Goal: Check status: Check status

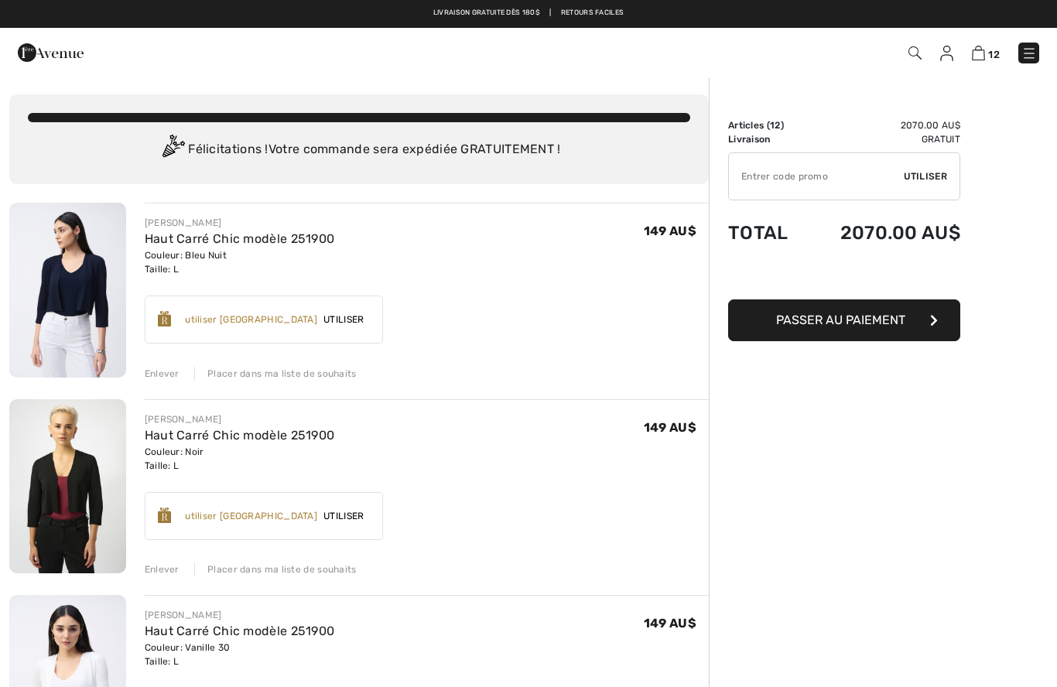
click at [944, 64] on div "12 Commander" at bounding box center [747, 53] width 610 height 32
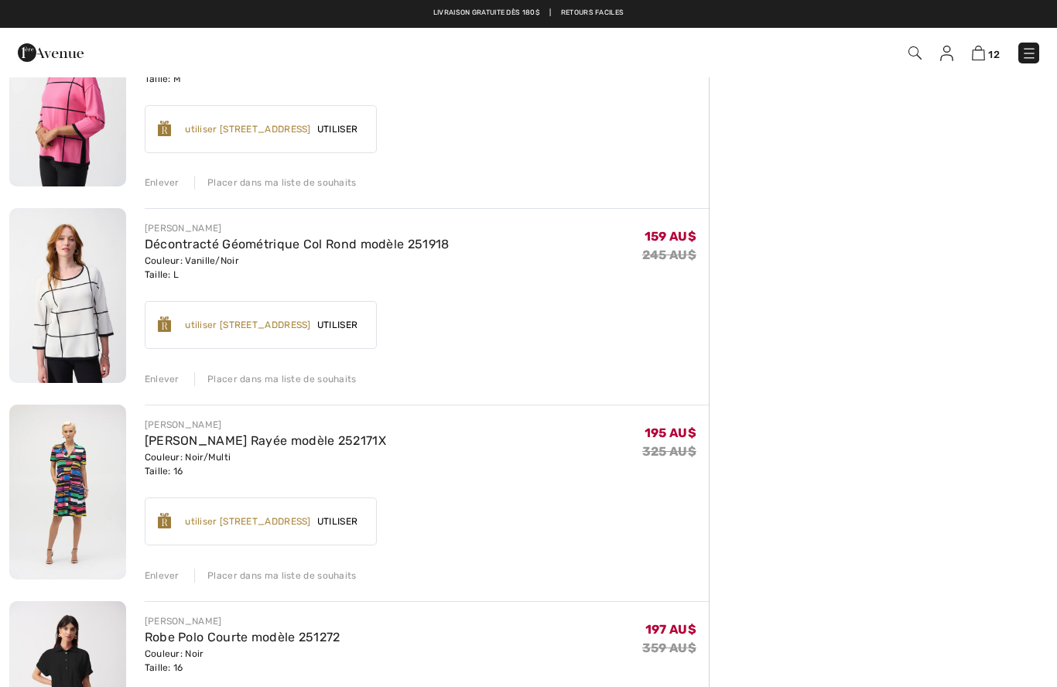
scroll to position [1363, 0]
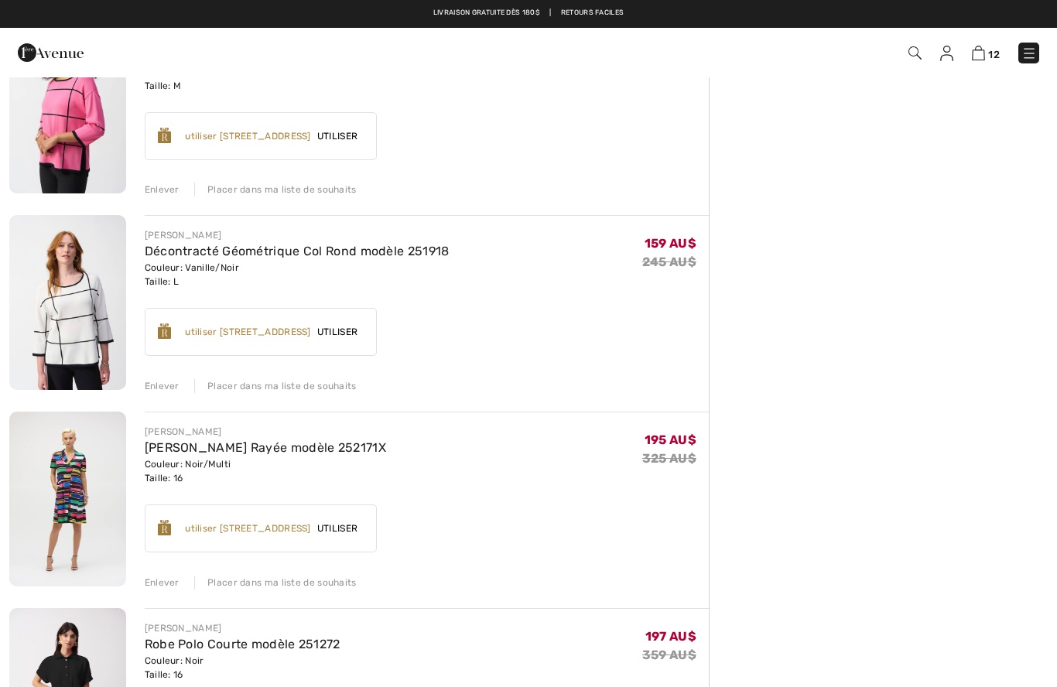
click at [941, 53] on img at bounding box center [947, 53] width 13 height 15
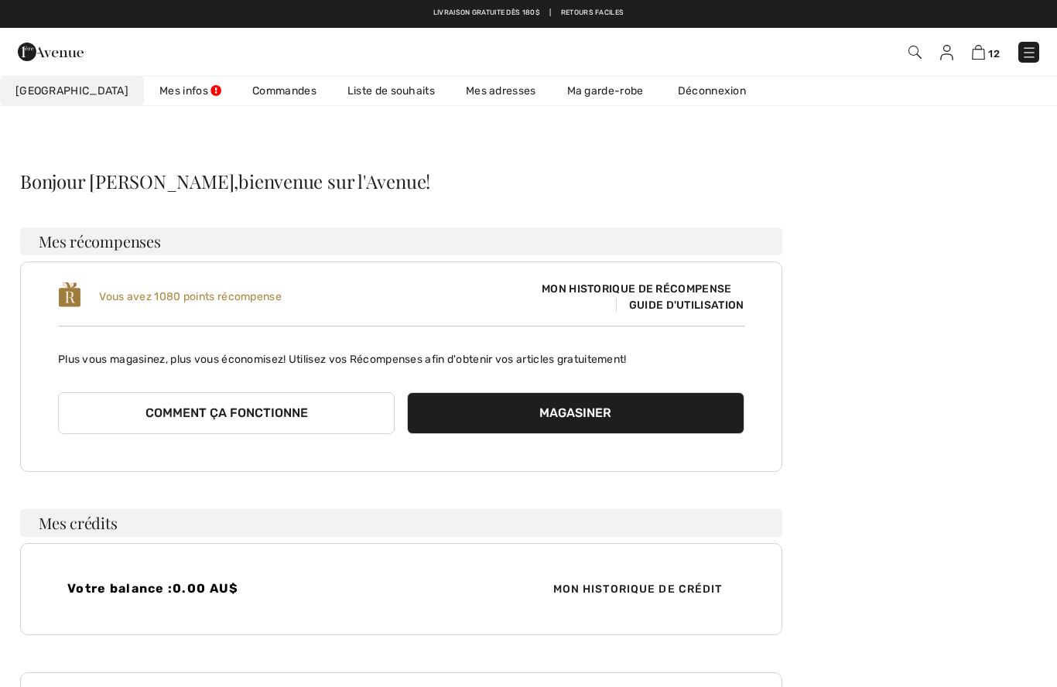
click at [358, 90] on link "Liste de souhaits" at bounding box center [391, 91] width 118 height 29
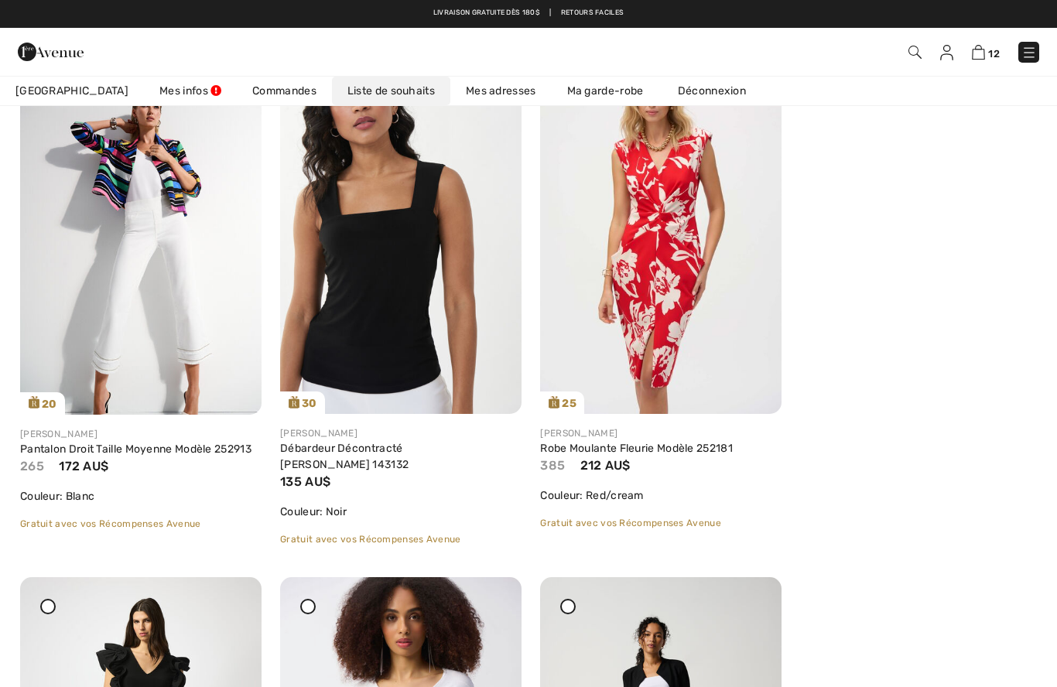
scroll to position [4939, 0]
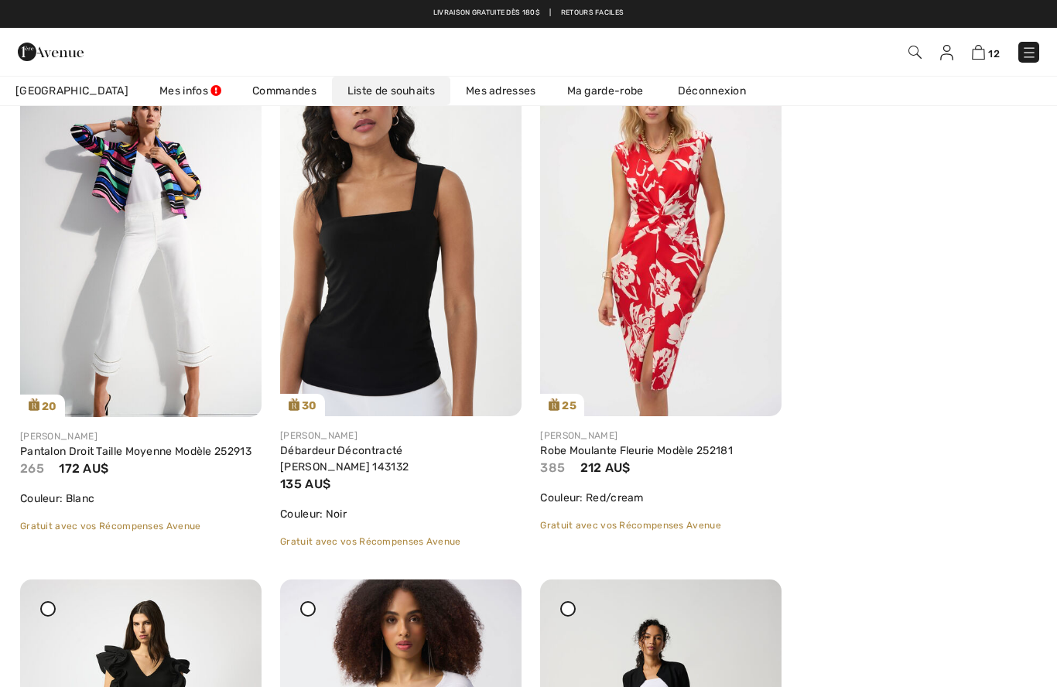
click at [986, 53] on img at bounding box center [978, 52] width 13 height 15
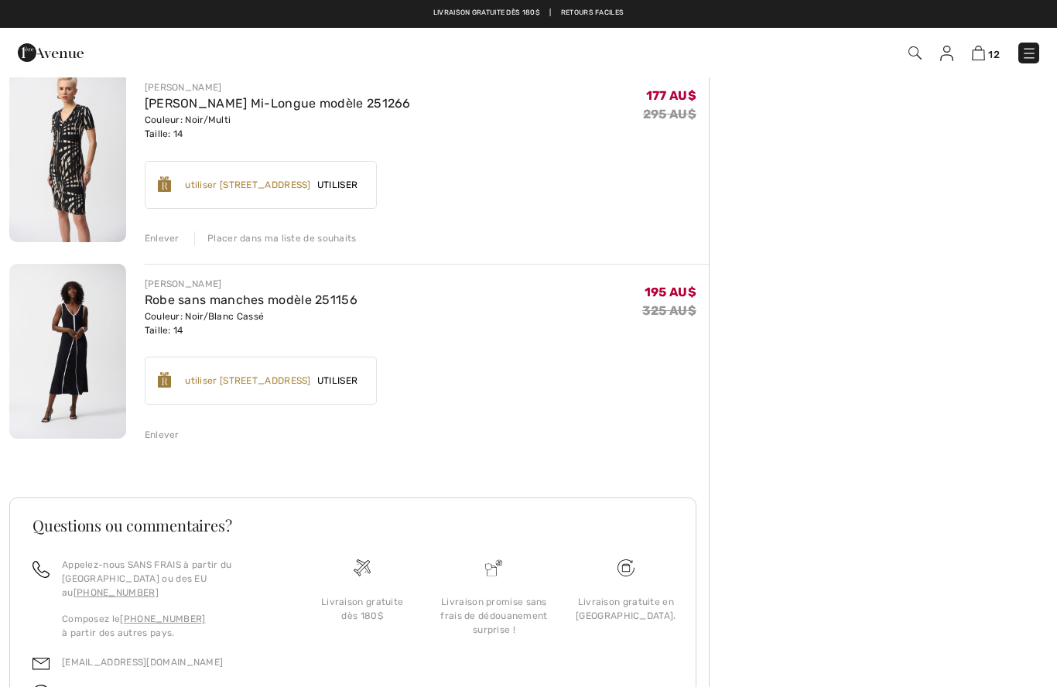
scroll to position [2093, 0]
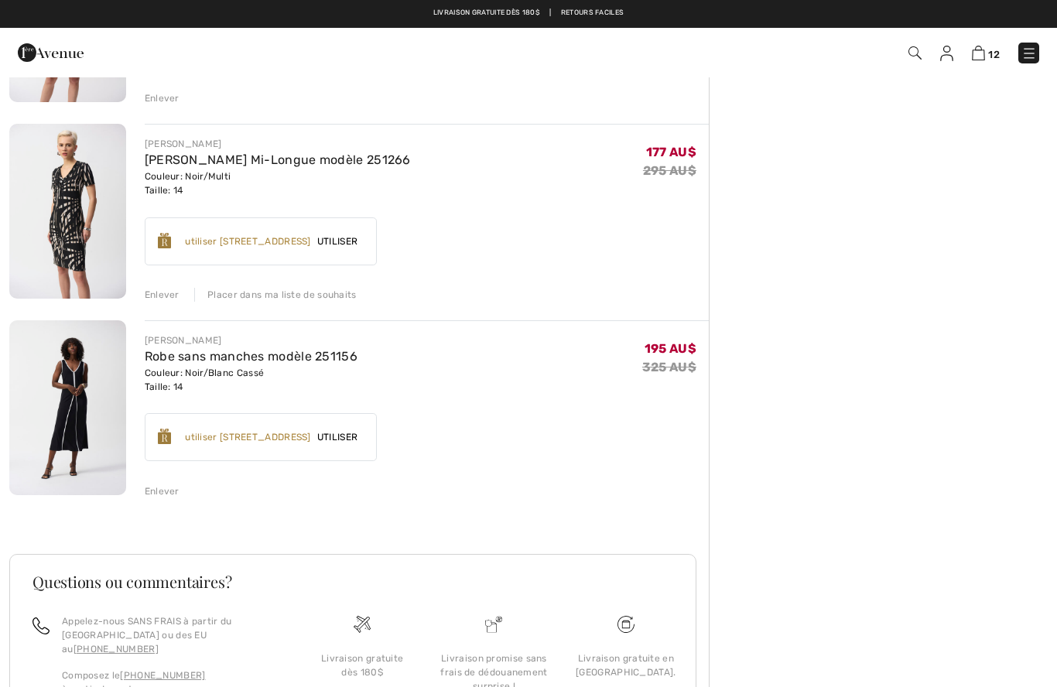
scroll to position [2040, 0]
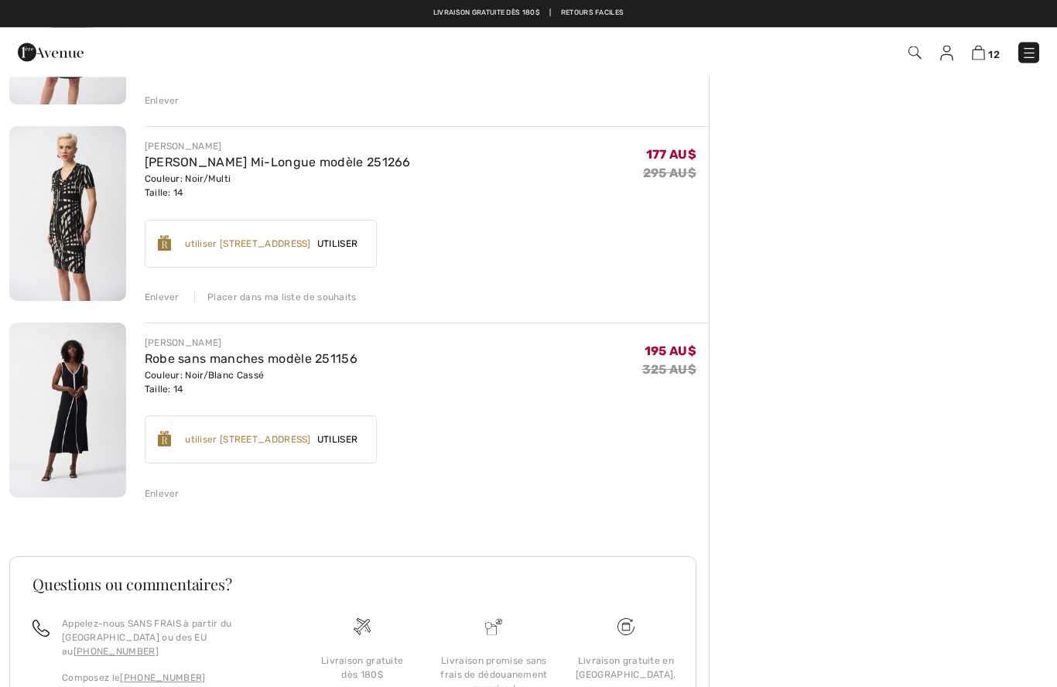
click at [150, 492] on div "Enlever" at bounding box center [162, 495] width 35 height 14
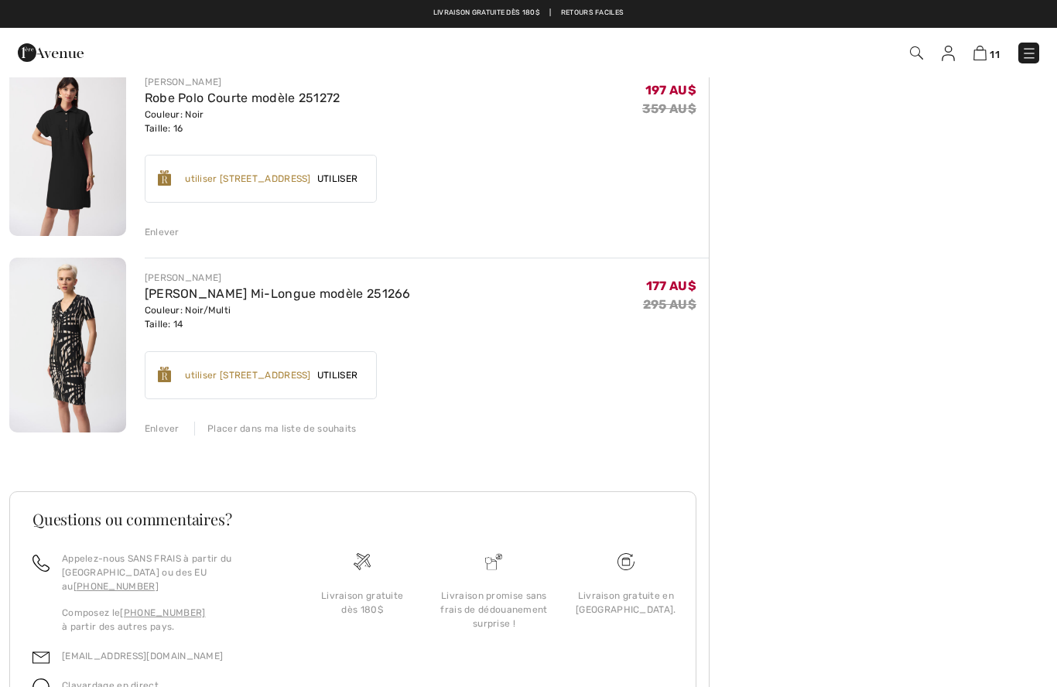
scroll to position [1908, 0]
click at [286, 431] on div "Placer dans ma liste de souhaits" at bounding box center [275, 430] width 163 height 14
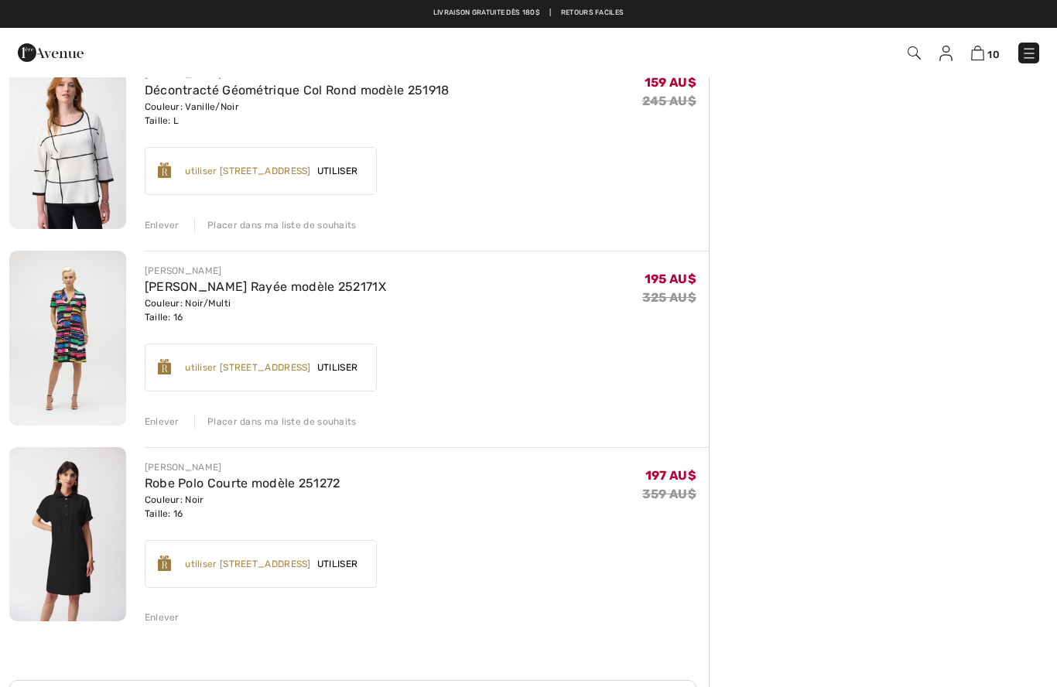
scroll to position [1525, 0]
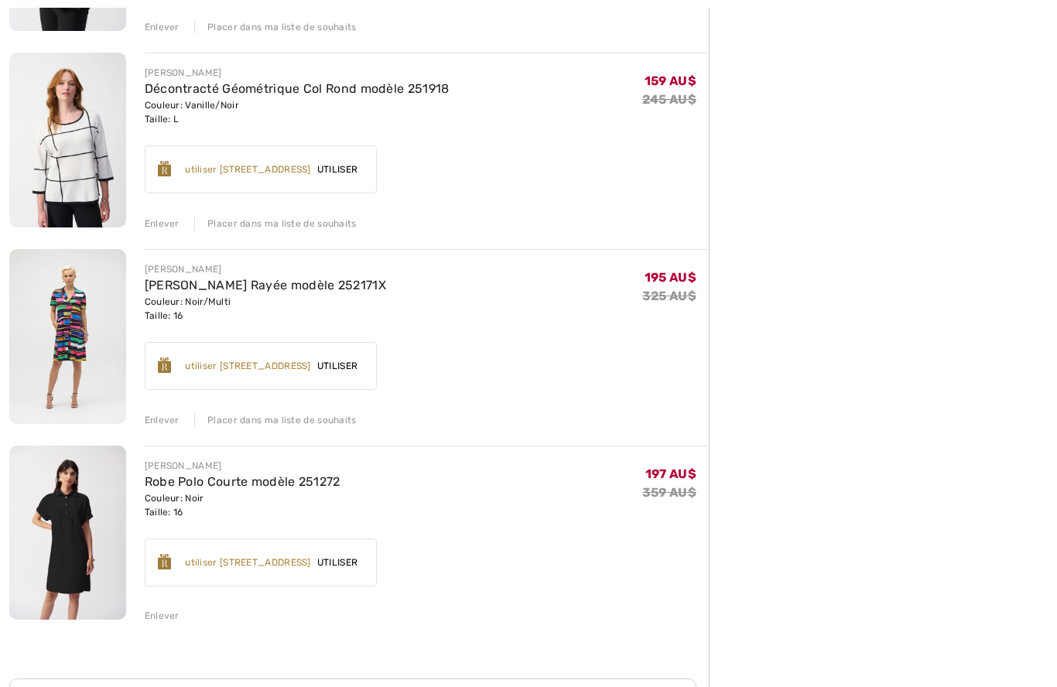
click at [270, 418] on div "Placer dans ma liste de souhaits" at bounding box center [275, 420] width 163 height 14
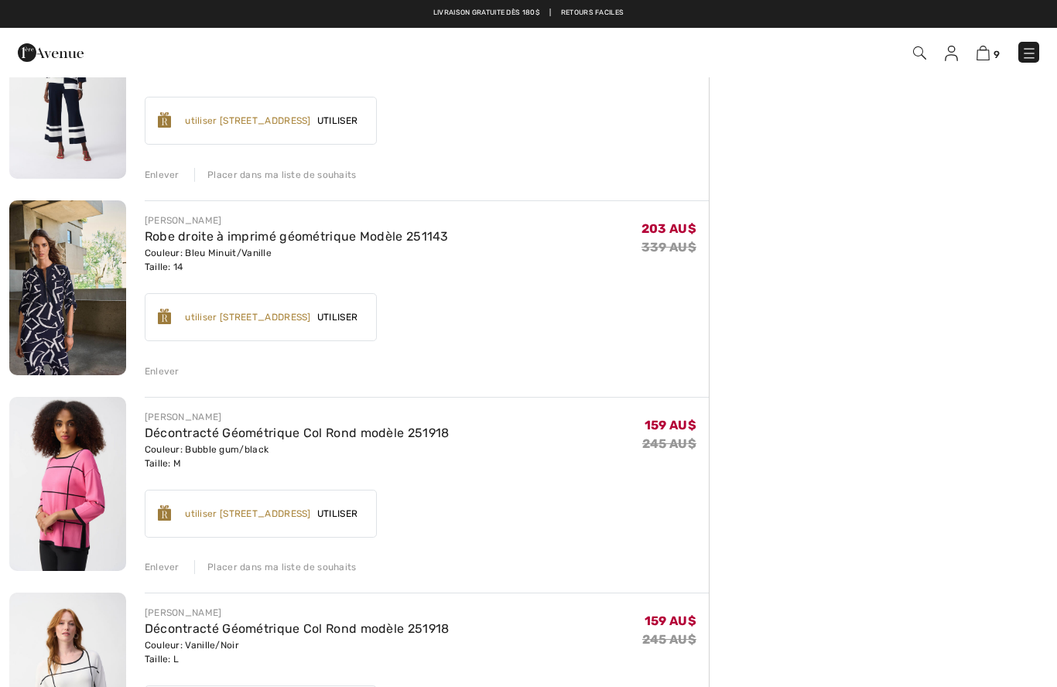
scroll to position [924, 0]
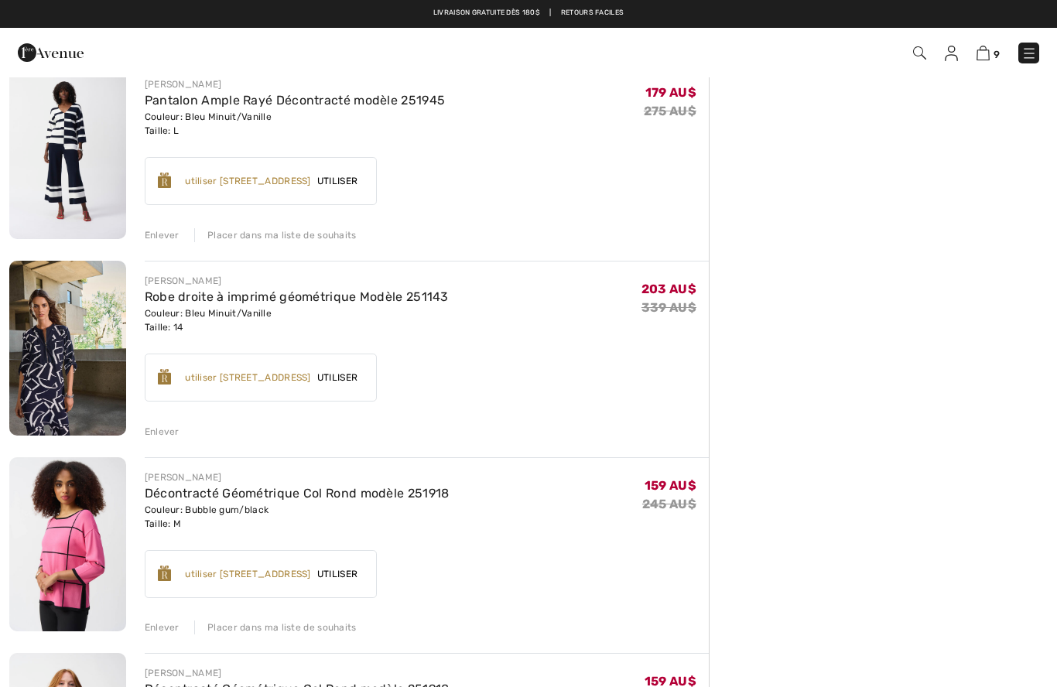
click at [957, 48] on img at bounding box center [951, 53] width 13 height 15
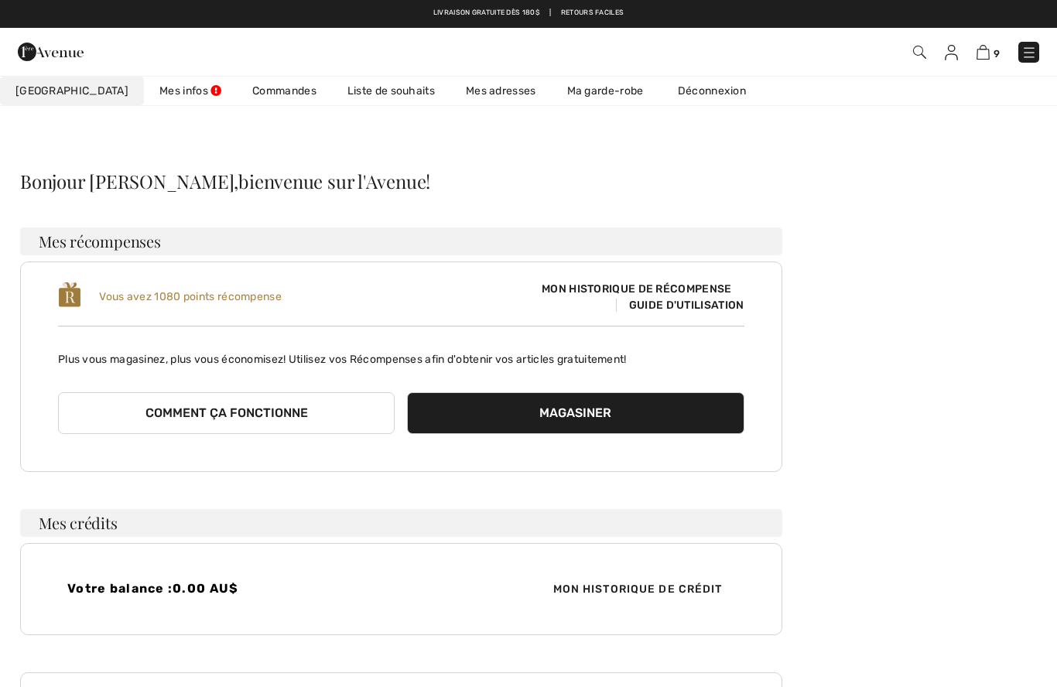
click at [355, 92] on link "Liste de souhaits" at bounding box center [391, 91] width 118 height 29
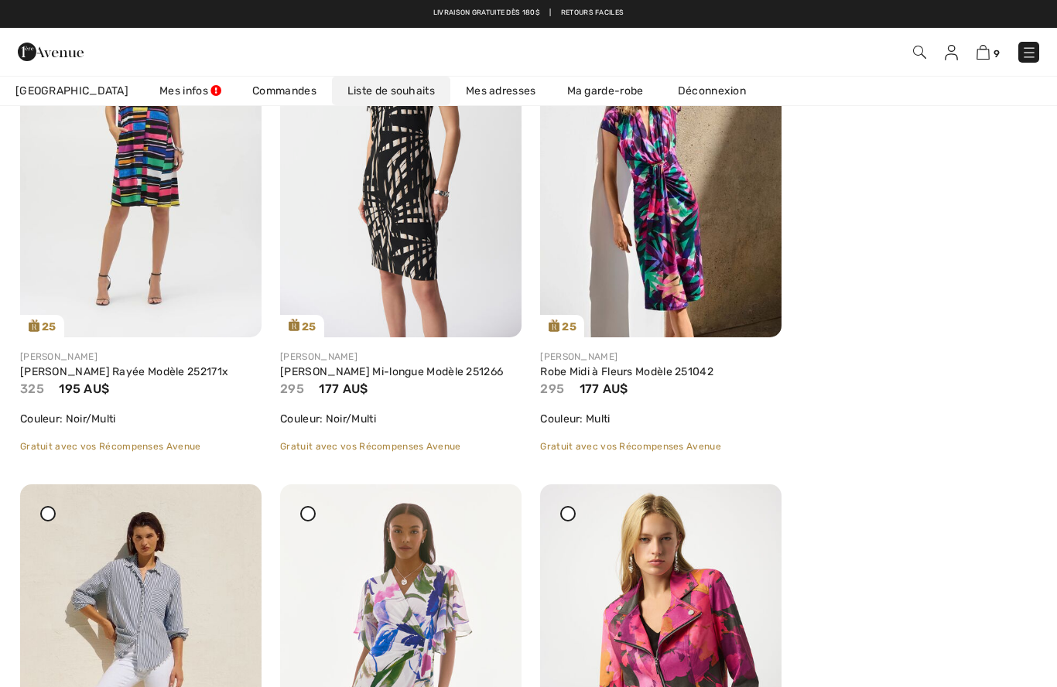
scroll to position [319, 0]
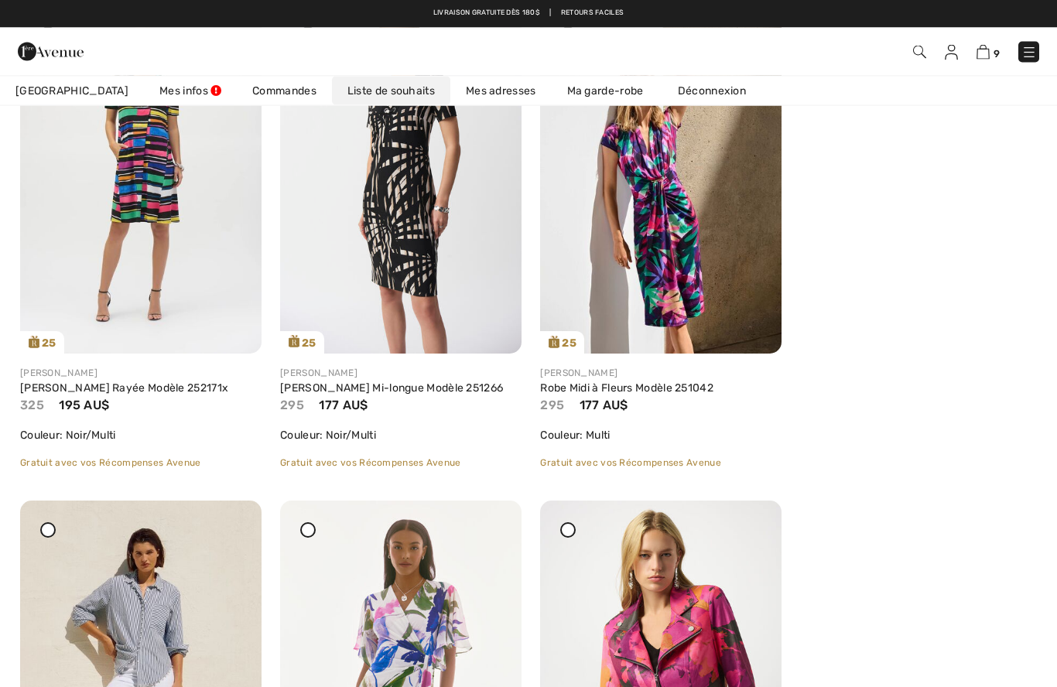
click at [986, 59] on img at bounding box center [983, 52] width 13 height 15
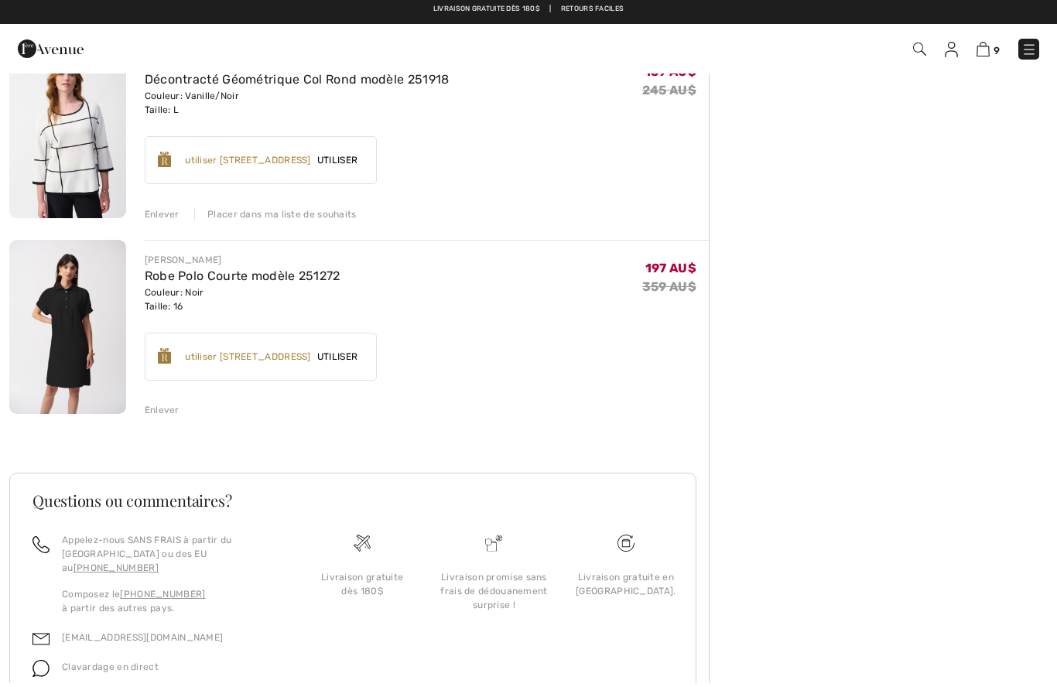
scroll to position [1531, 0]
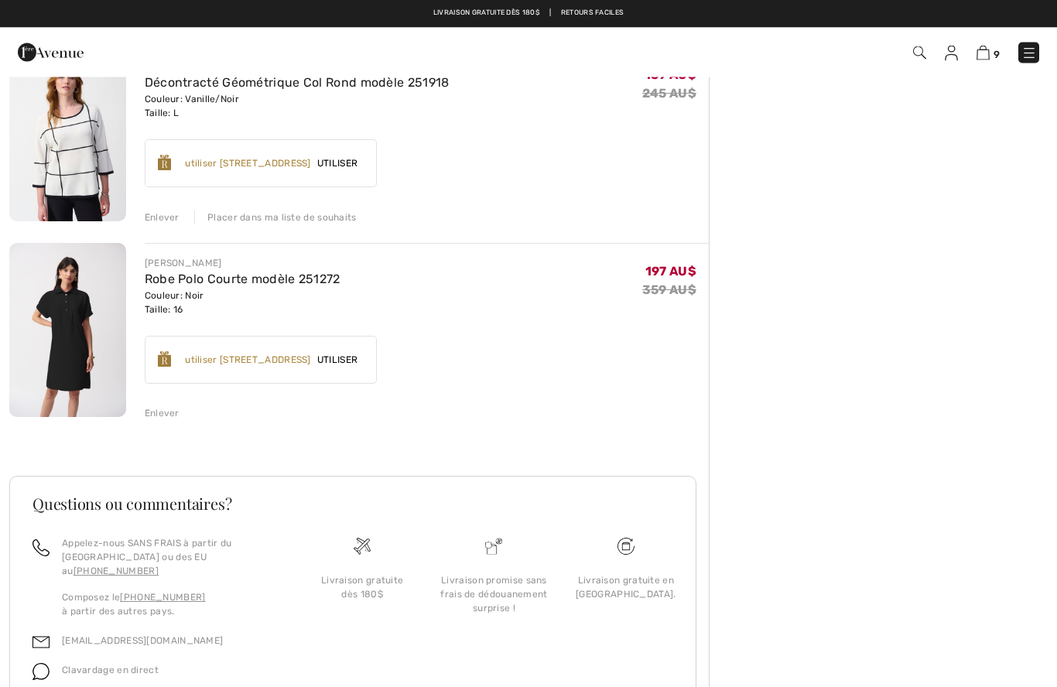
click at [953, 57] on img at bounding box center [951, 53] width 13 height 15
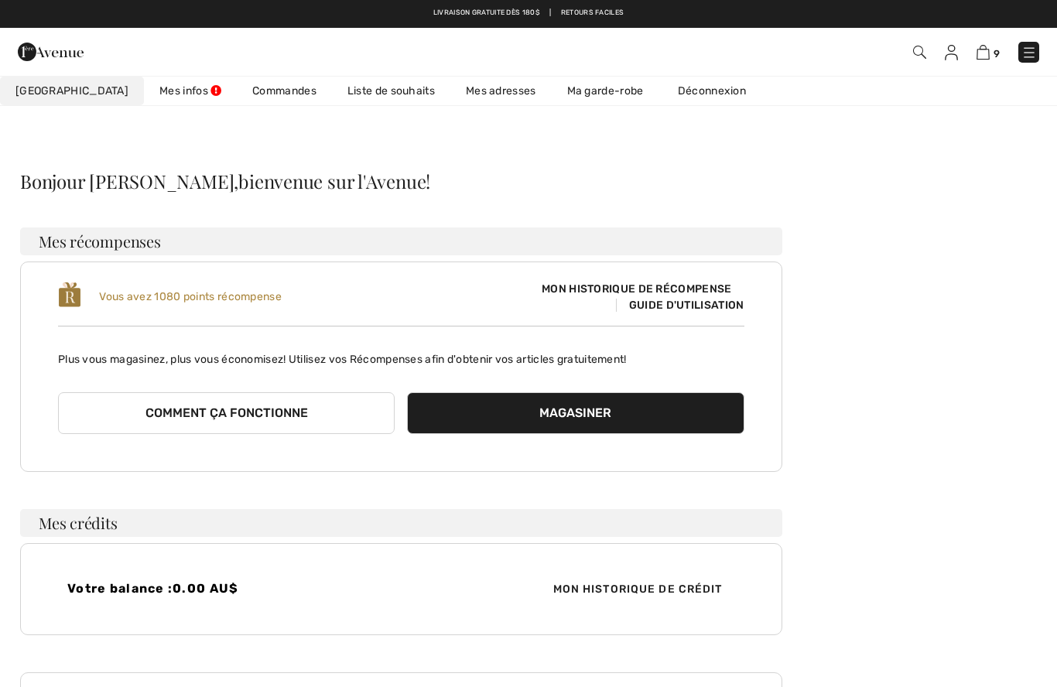
click at [362, 84] on link "Liste de souhaits" at bounding box center [391, 91] width 118 height 29
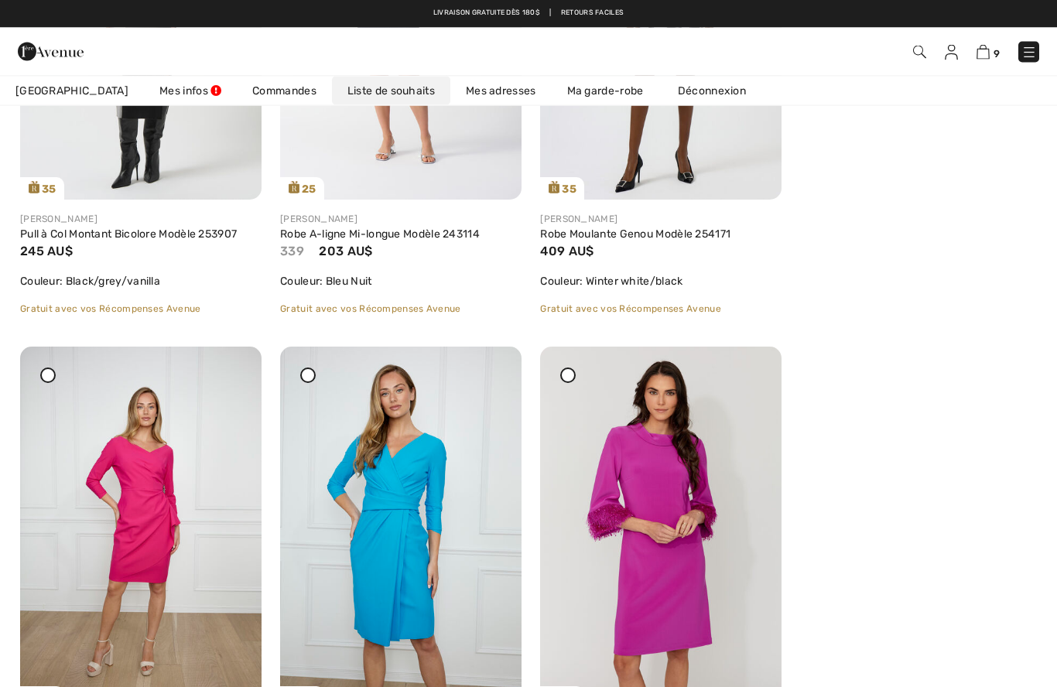
scroll to position [1945, 0]
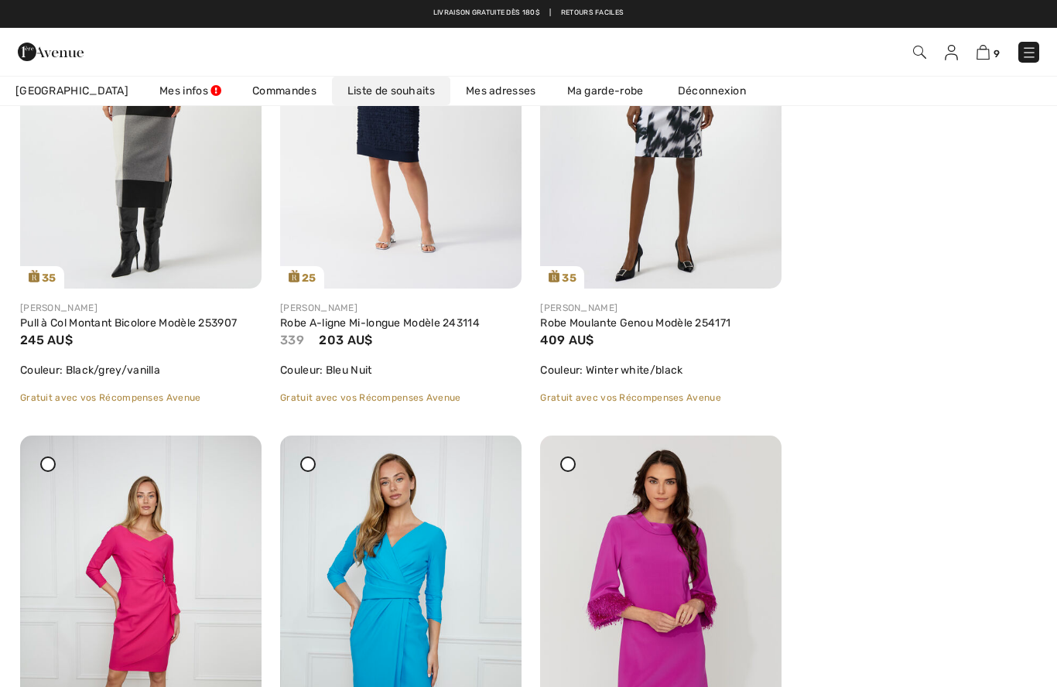
click at [990, 46] on img at bounding box center [983, 52] width 13 height 15
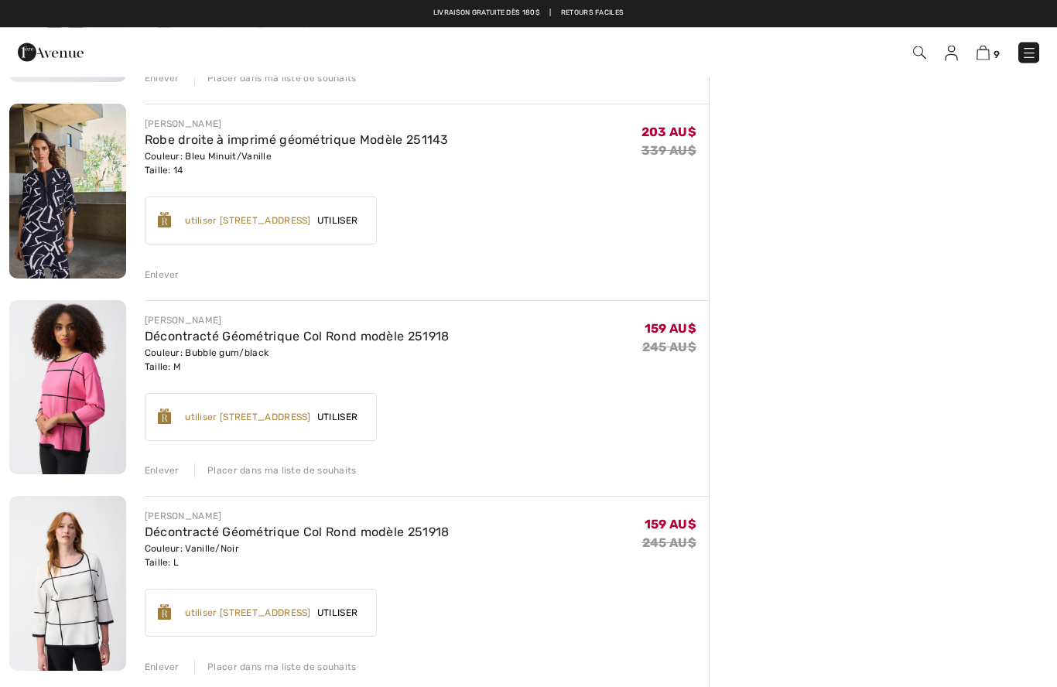
scroll to position [1078, 0]
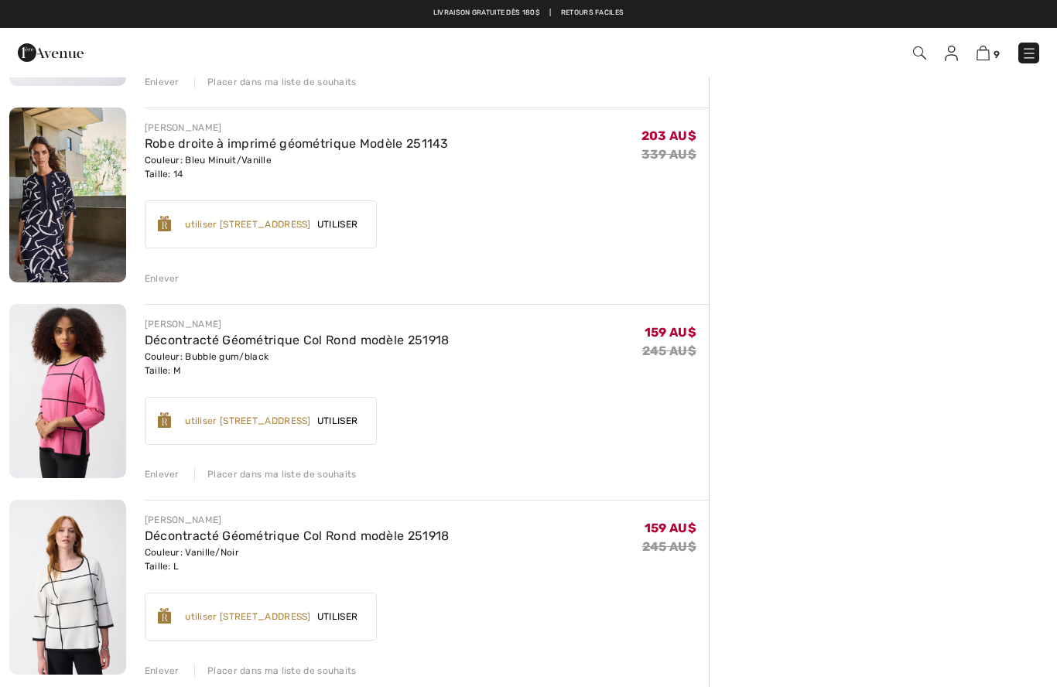
click at [156, 273] on div "Enlever" at bounding box center [162, 279] width 35 height 14
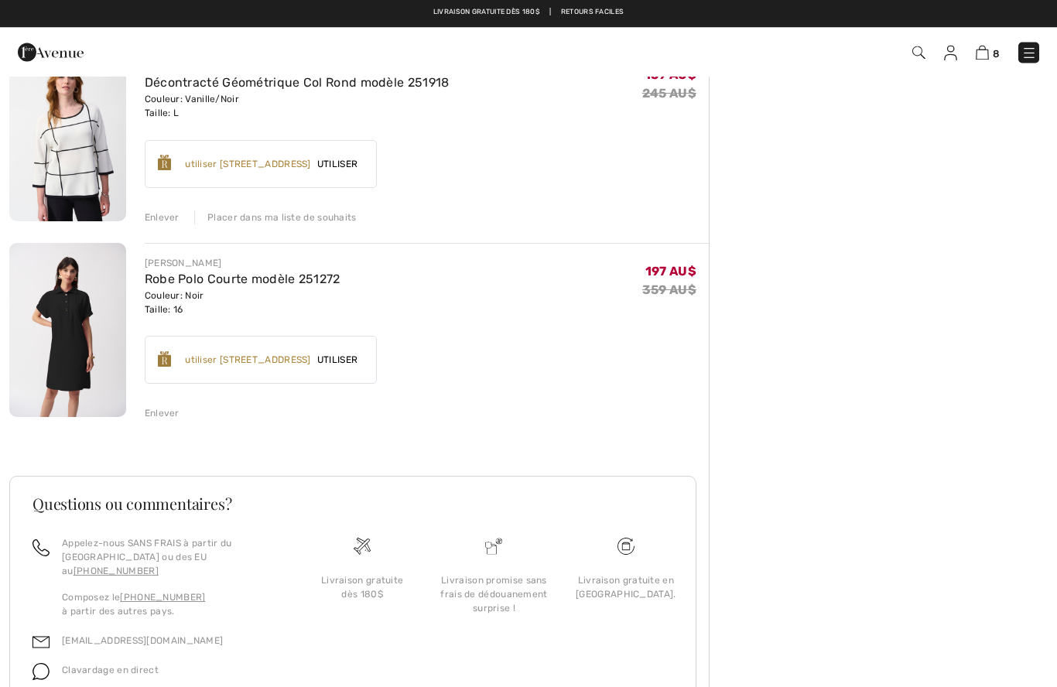
scroll to position [1330, 0]
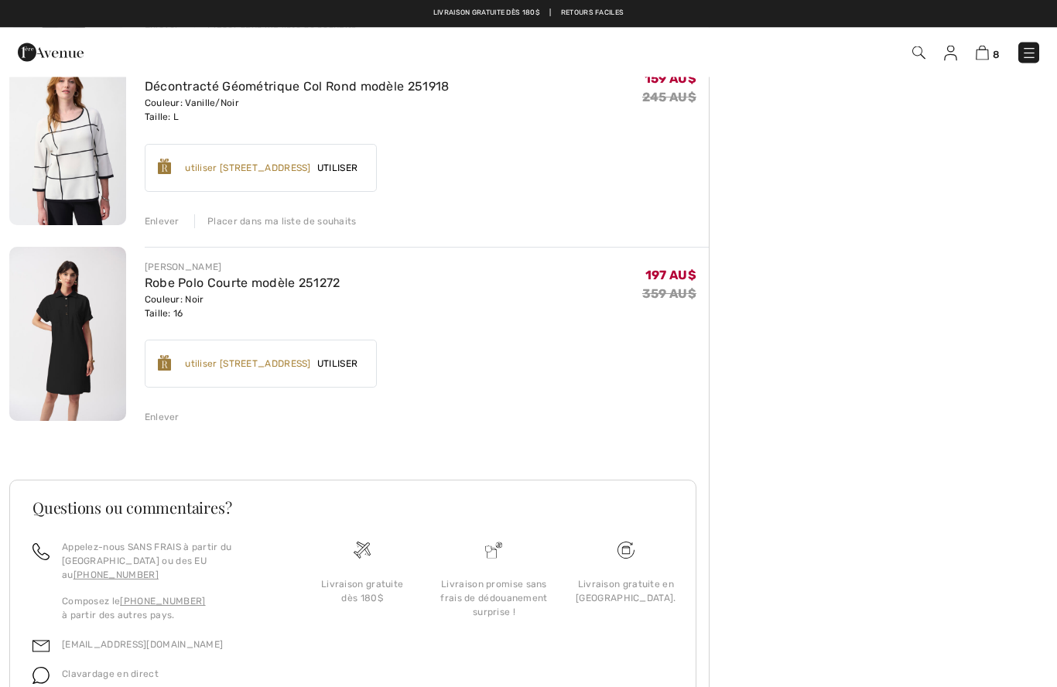
click at [153, 418] on div "Enlever" at bounding box center [162, 418] width 35 height 14
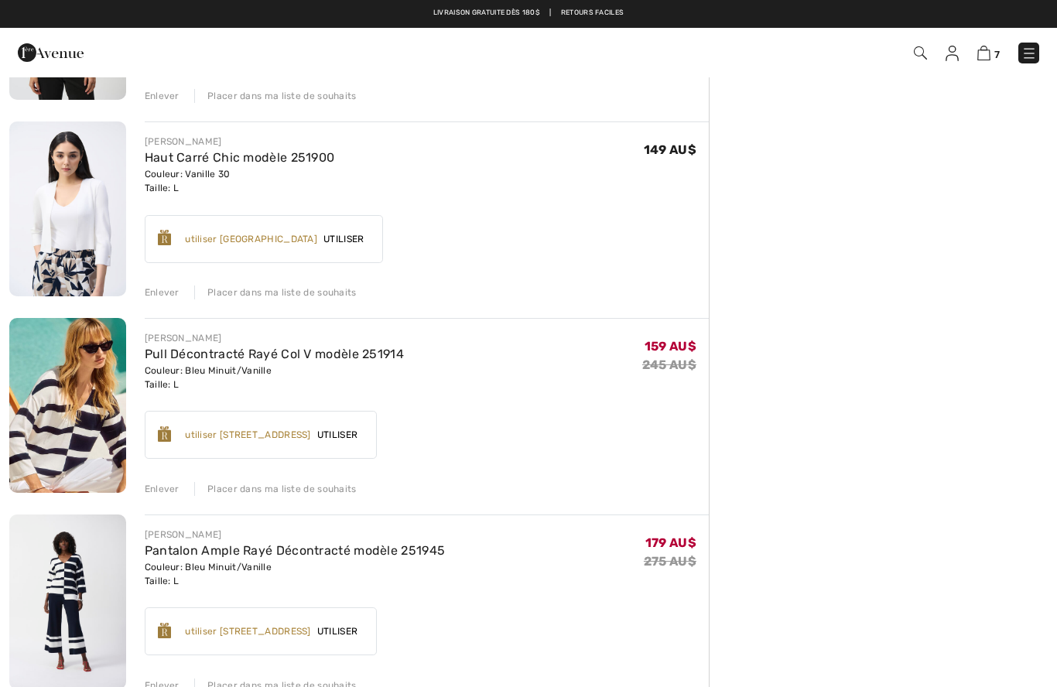
scroll to position [470, 0]
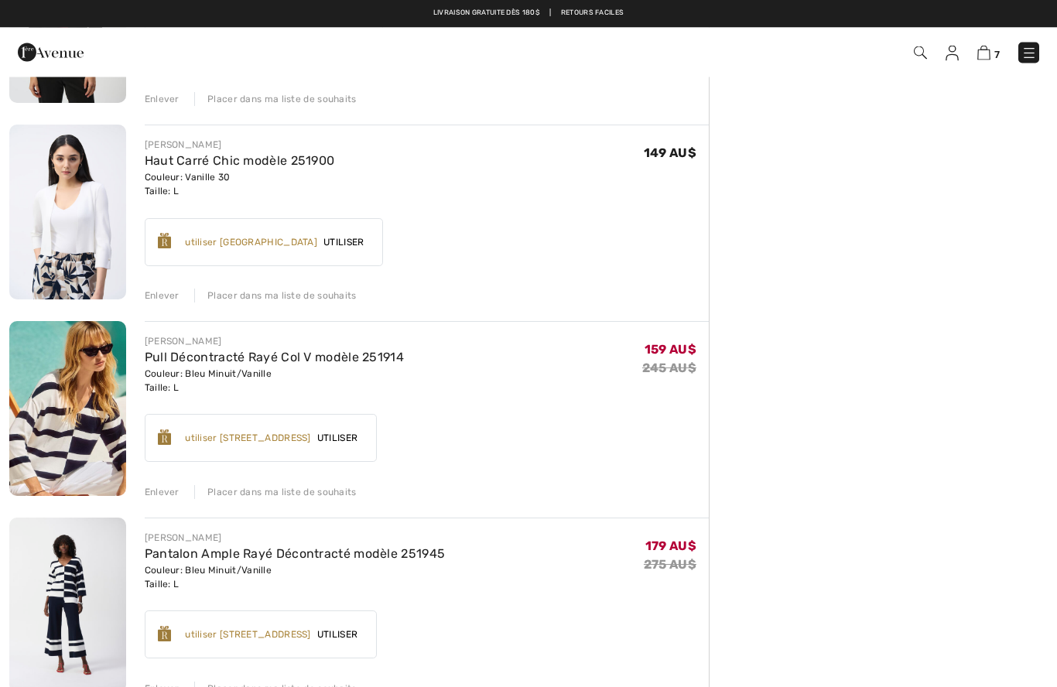
click at [282, 294] on div "Placer dans ma liste de souhaits" at bounding box center [275, 297] width 163 height 14
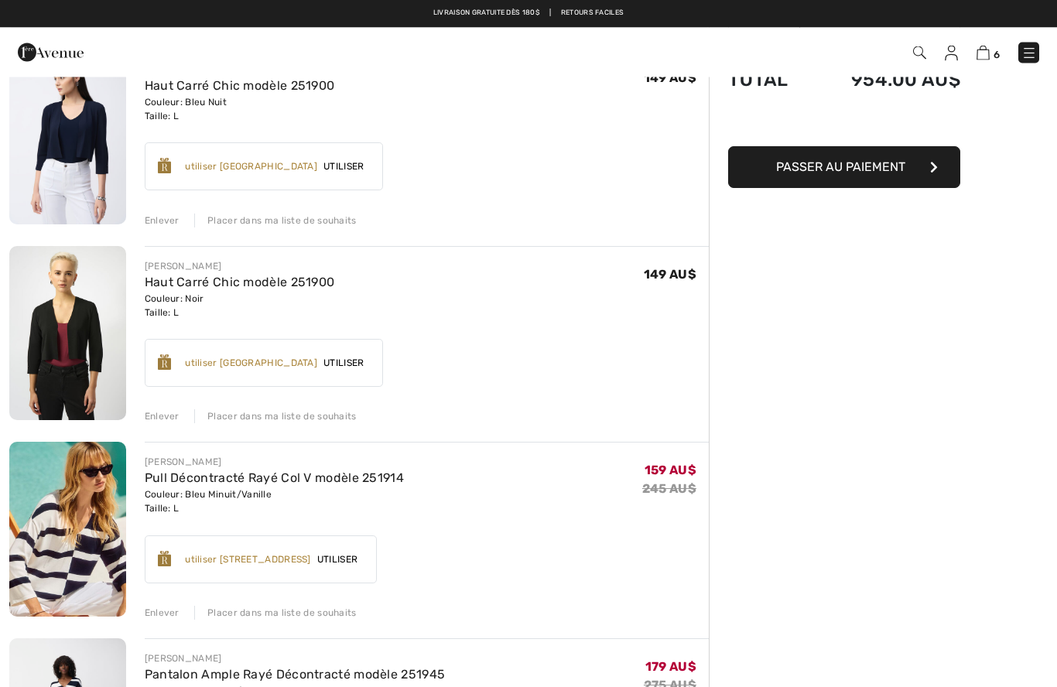
click at [290, 416] on div "Placer dans ma liste de souhaits" at bounding box center [275, 417] width 163 height 14
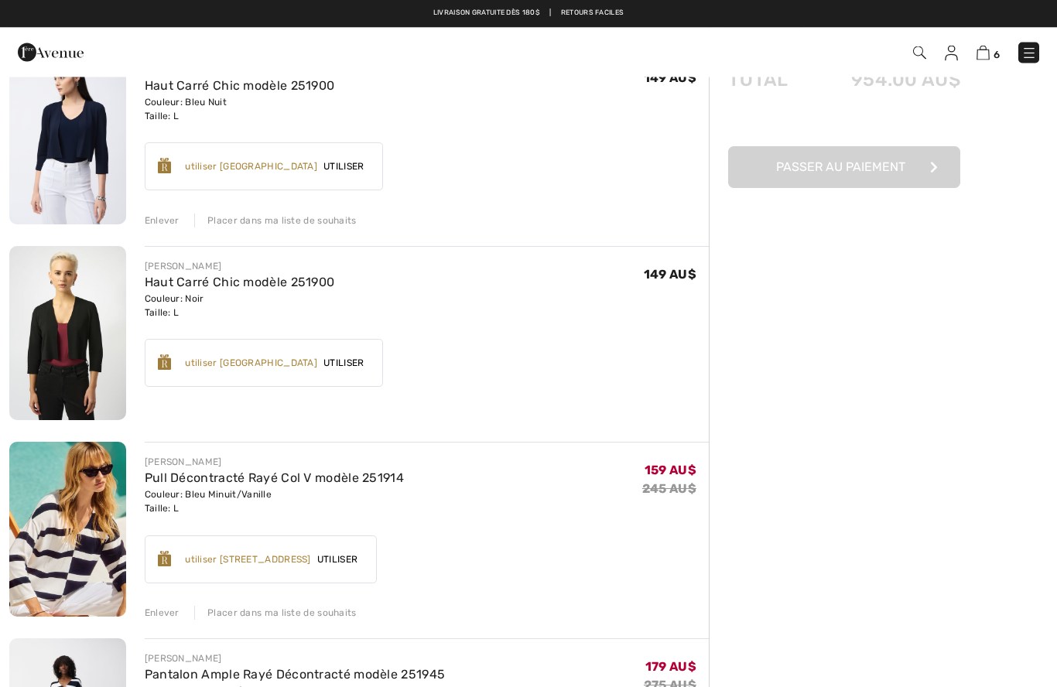
scroll to position [153, 0]
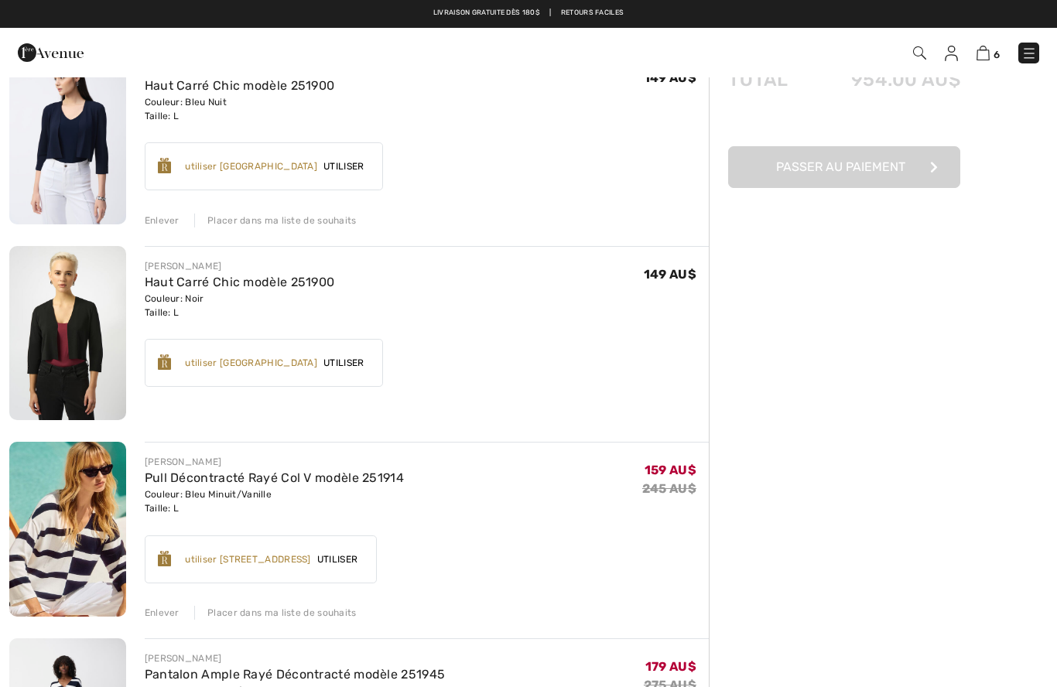
click at [363, 26] on div "Livraison gratuite dès 180$ | Retours faciles" at bounding box center [529, 21] width 1042 height 26
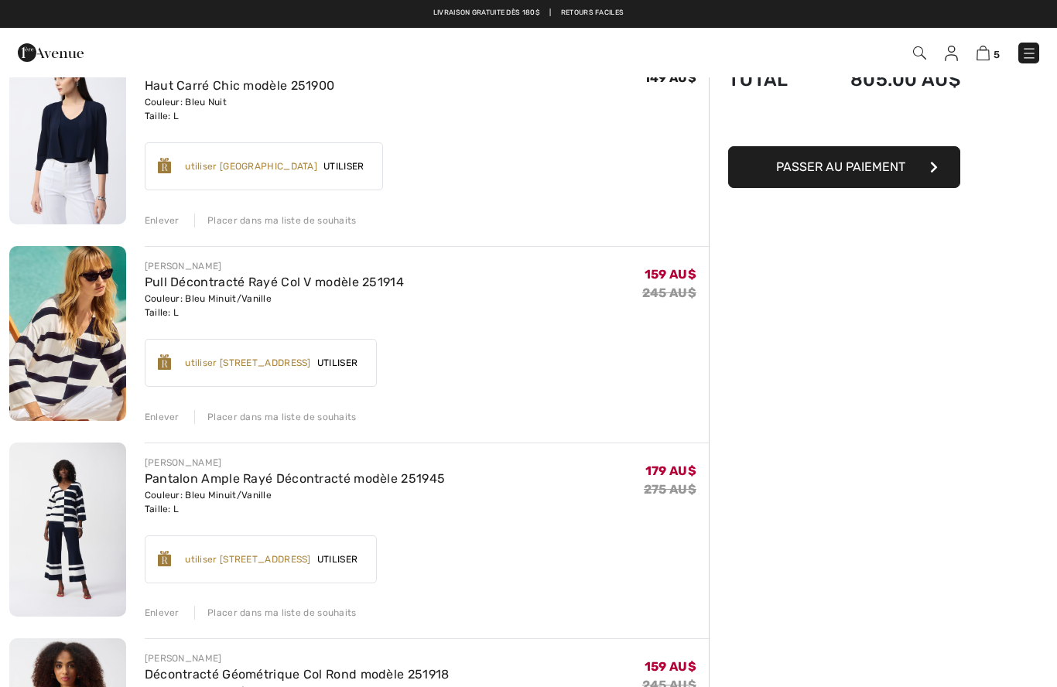
click at [288, 221] on div "Placer dans ma liste de souhaits" at bounding box center [275, 221] width 163 height 14
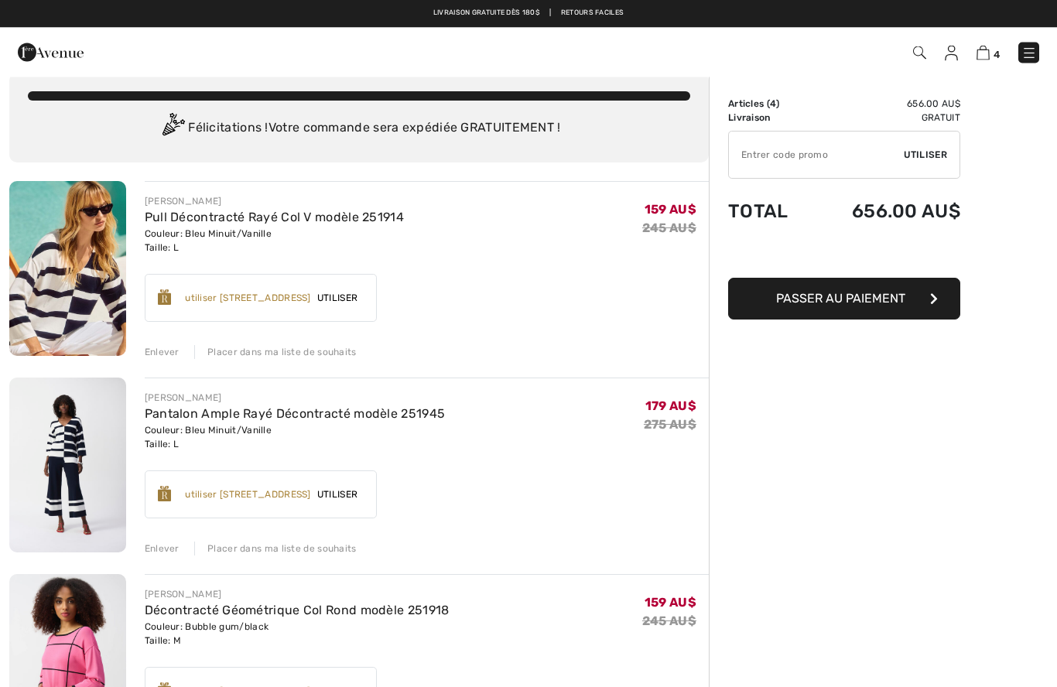
scroll to position [0, 0]
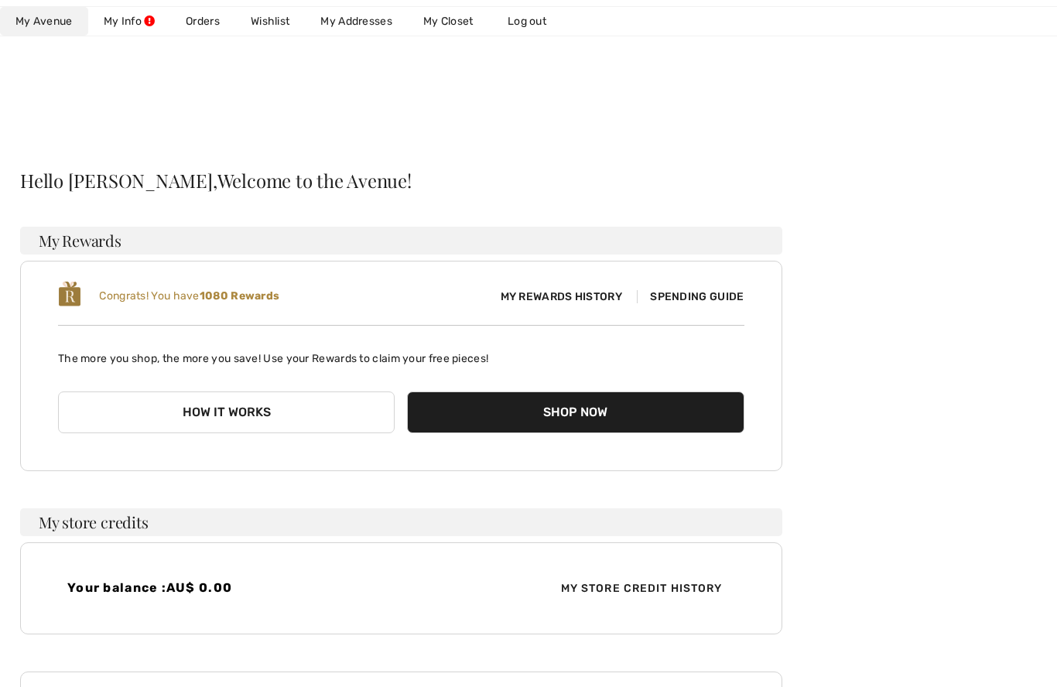
click at [201, 14] on link "Orders" at bounding box center [202, 21] width 65 height 29
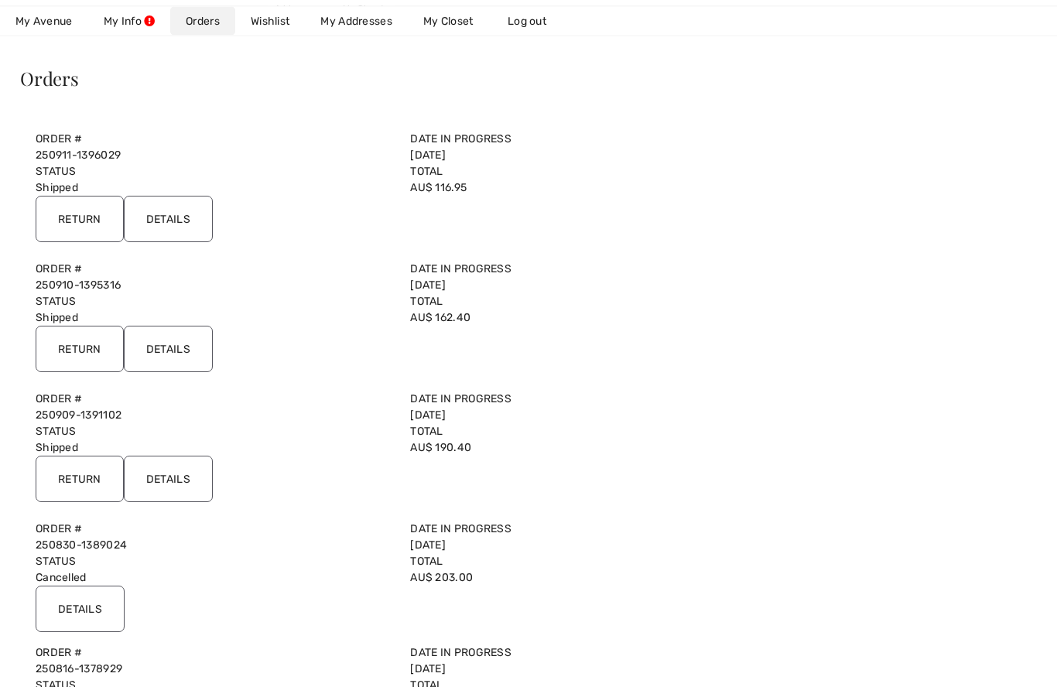
click at [178, 344] on input "Details" at bounding box center [168, 350] width 89 height 46
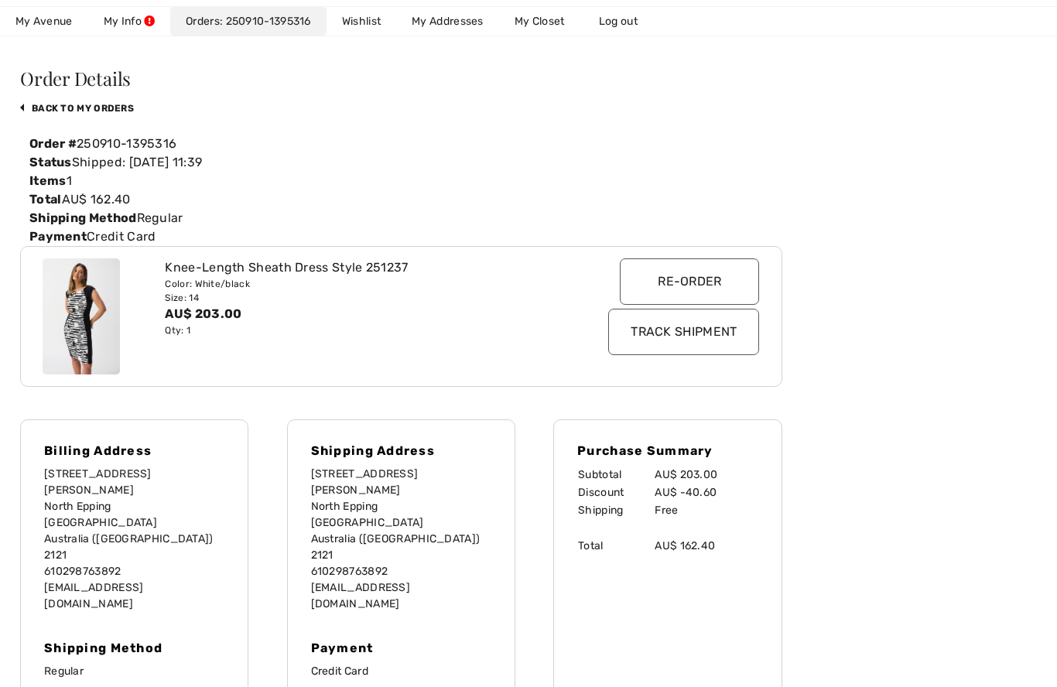
click at [722, 327] on input "Track Shipment" at bounding box center [683, 332] width 151 height 46
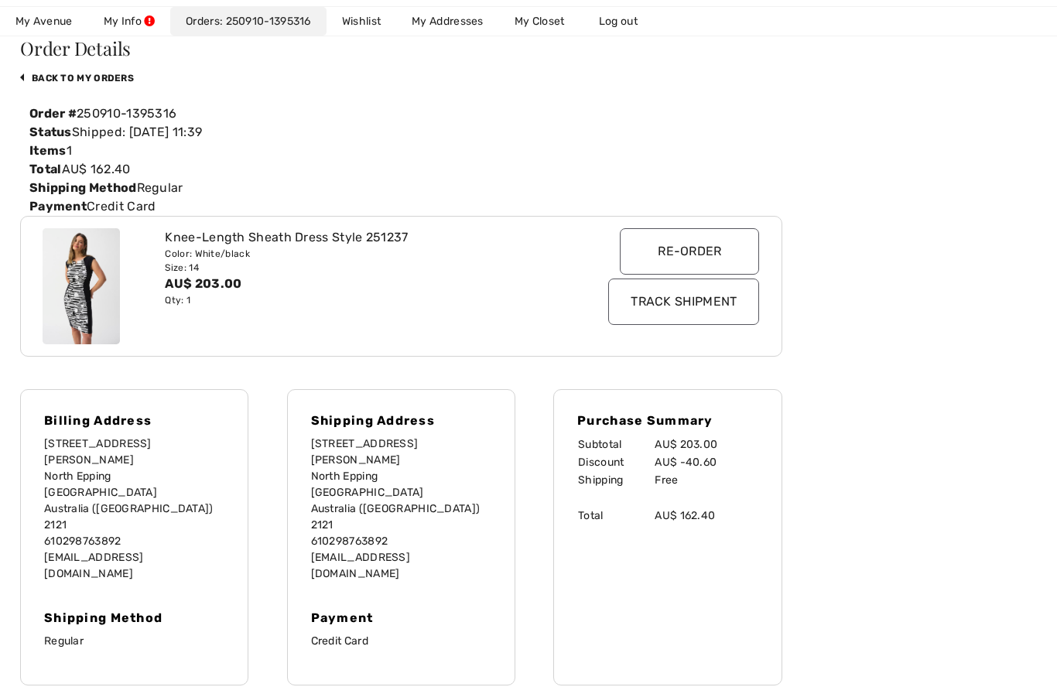
click at [85, 76] on link "back to My Orders" at bounding box center [77, 78] width 114 height 11
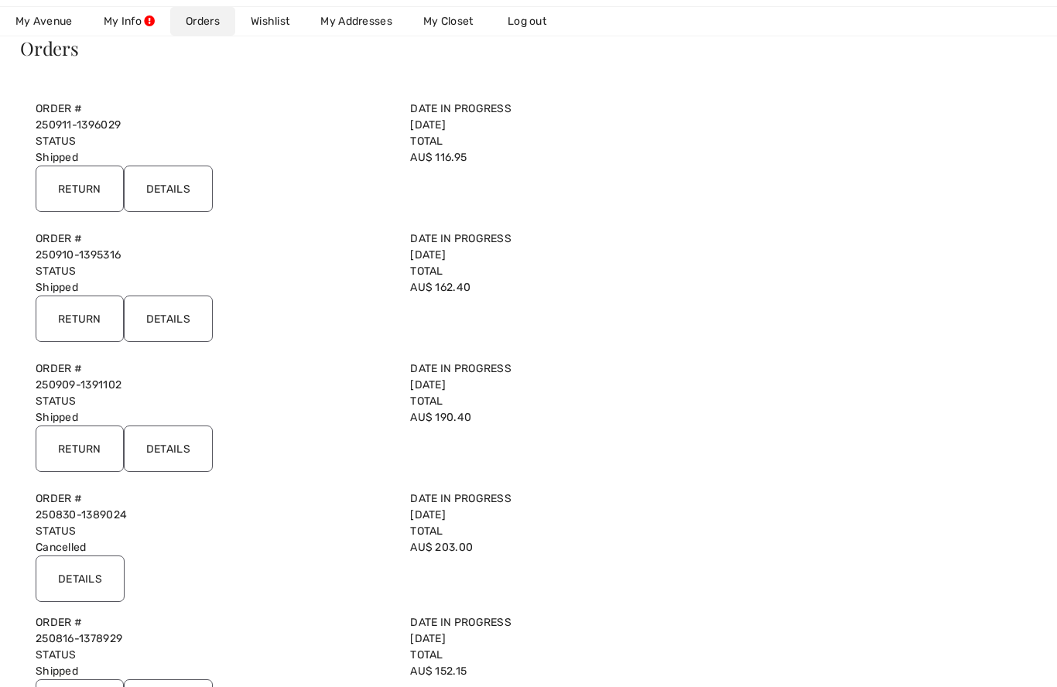
click at [207, 443] on input "Details" at bounding box center [168, 449] width 89 height 46
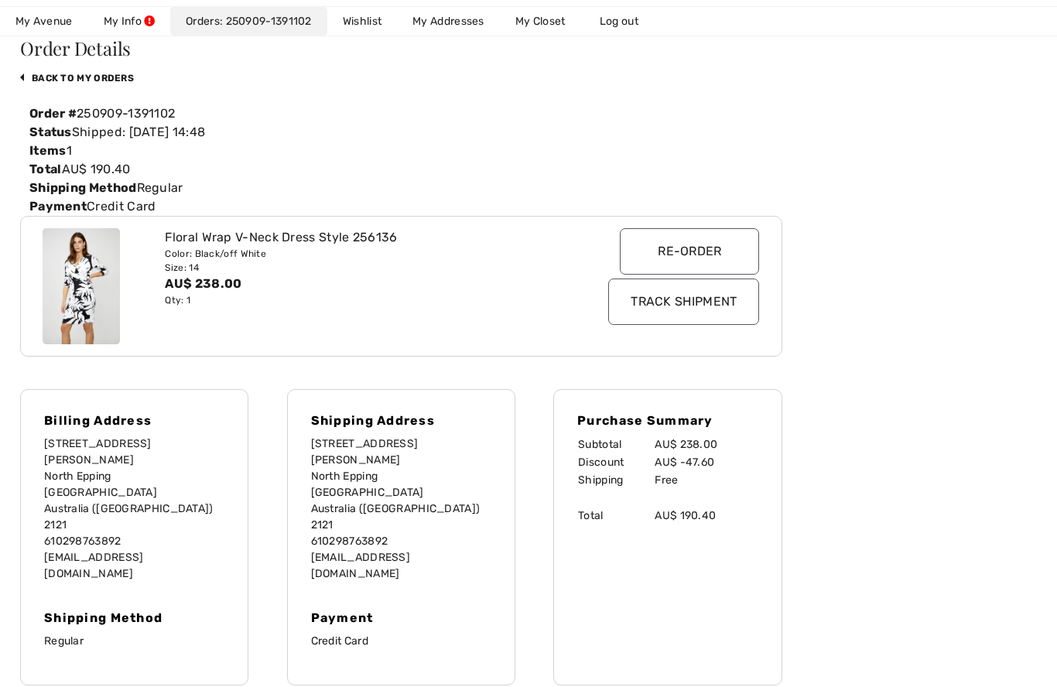
click at [682, 307] on input "Track Shipment" at bounding box center [683, 302] width 151 height 46
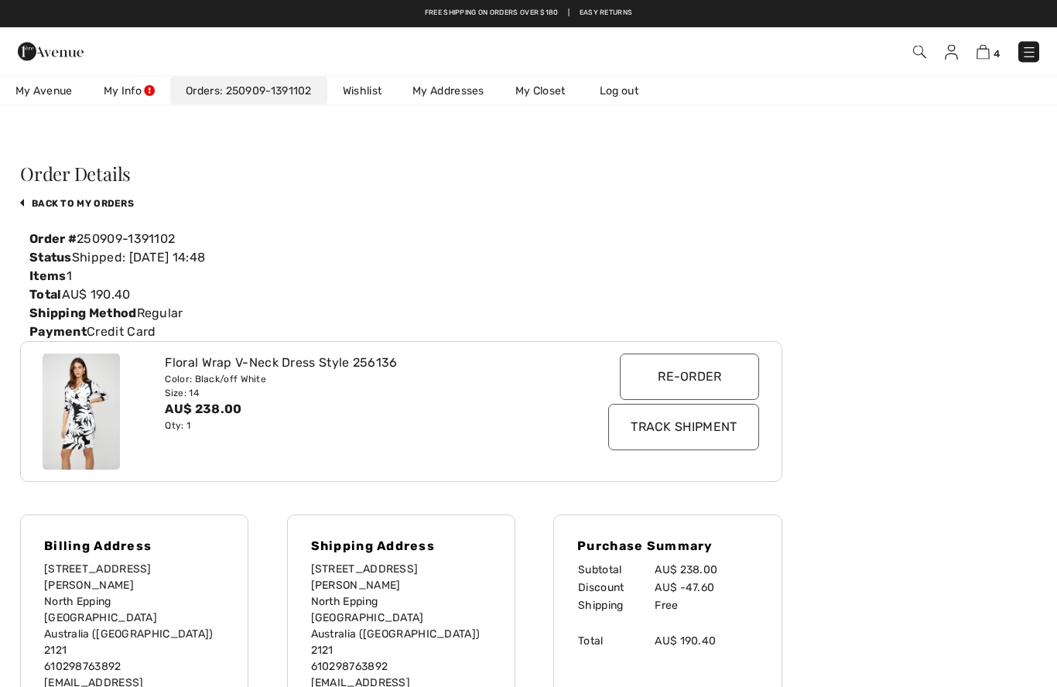
scroll to position [0, 0]
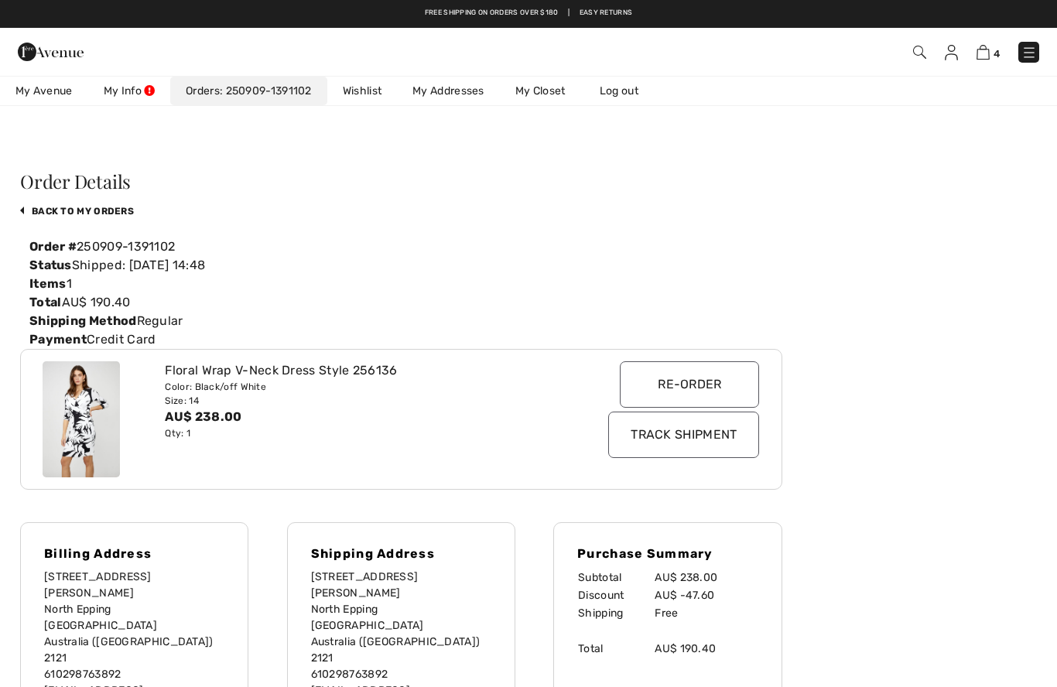
click at [76, 206] on link "back to My Orders" at bounding box center [77, 211] width 114 height 11
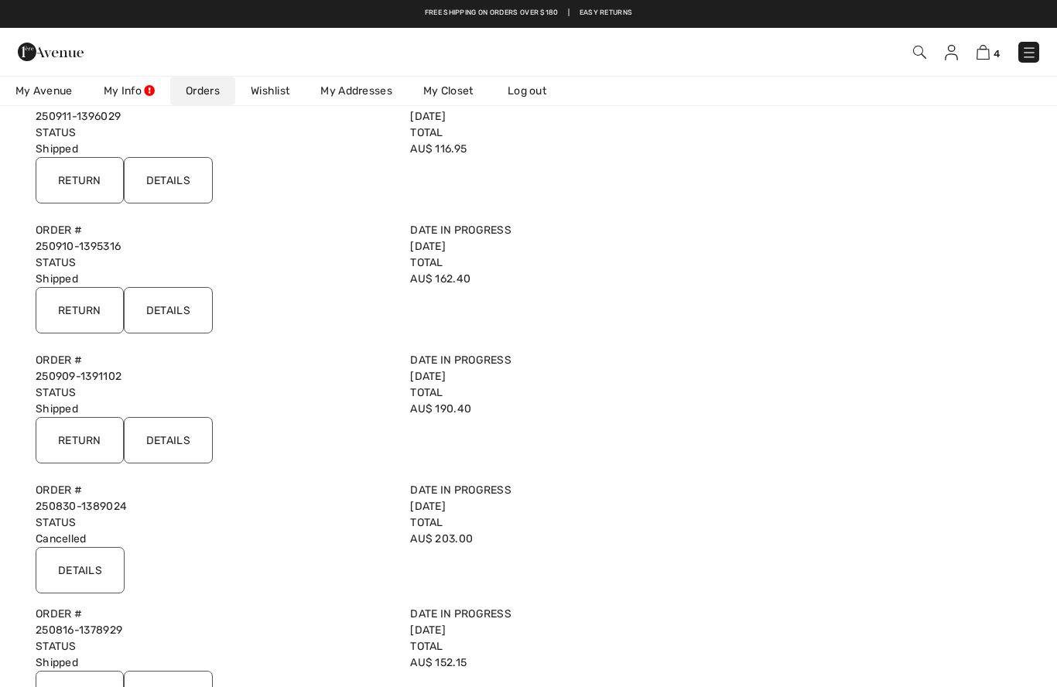
scroll to position [141, 0]
click at [183, 174] on input "Details" at bounding box center [168, 181] width 89 height 46
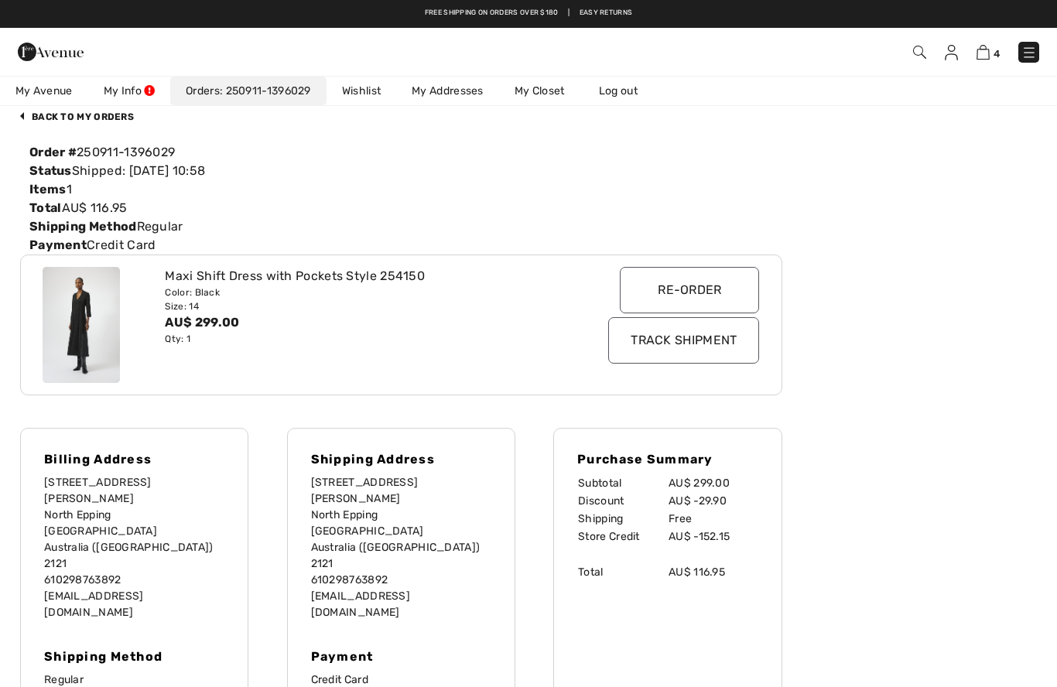
scroll to position [94, 0]
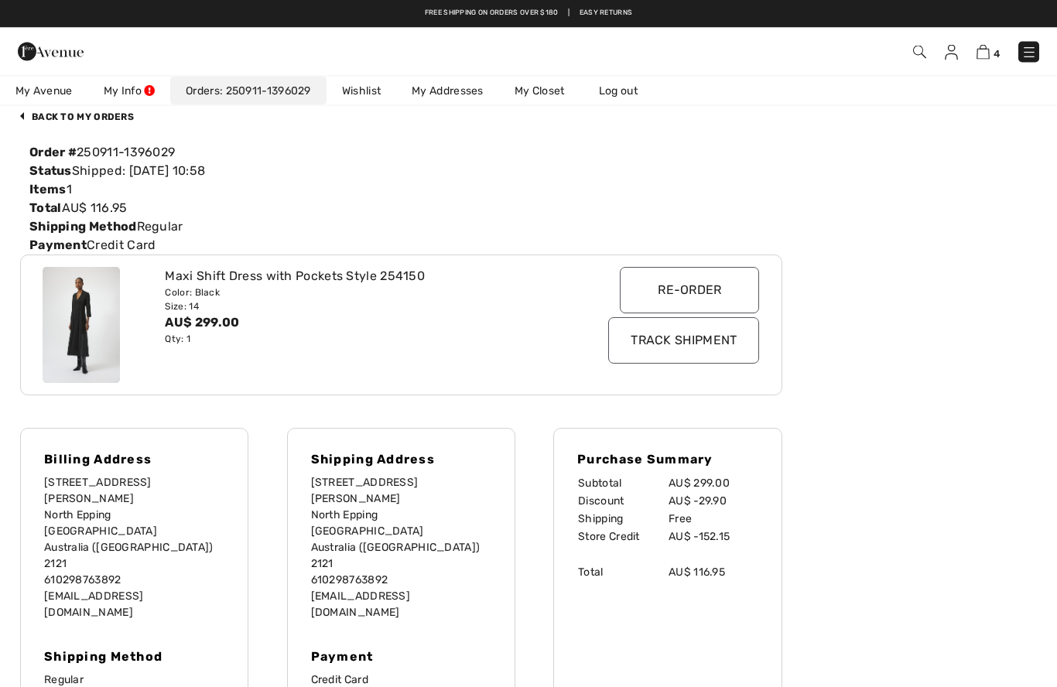
click at [692, 333] on input "Track Shipment" at bounding box center [683, 341] width 151 height 46
